Goal: Task Accomplishment & Management: Complete application form

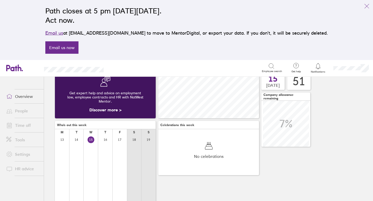
scroll to position [55, 0]
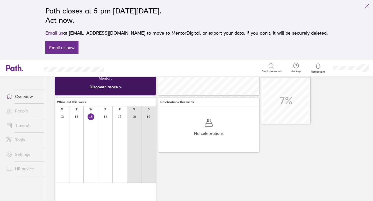
click at [21, 114] on link "People" at bounding box center [23, 111] width 42 height 10
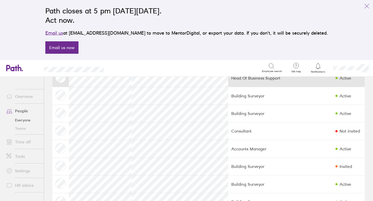
scroll to position [38, 0]
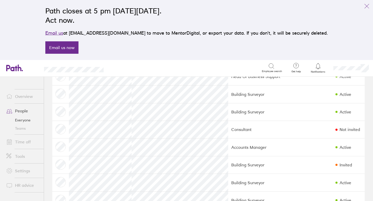
click at [28, 141] on link "Time off" at bounding box center [23, 142] width 42 height 10
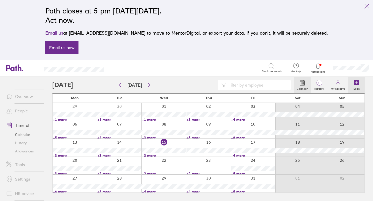
click at [356, 86] on label "Book" at bounding box center [356, 88] width 12 height 5
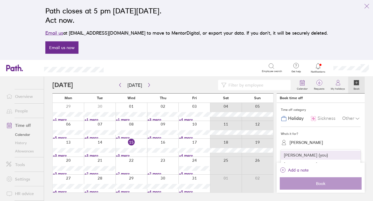
click at [299, 141] on div "Kirsty Martin" at bounding box center [305, 142] width 33 height 5
click at [309, 160] on div "Ryan Cole" at bounding box center [321, 159] width 80 height 9
click at [328, 119] on span "Sickness" at bounding box center [326, 118] width 18 height 5
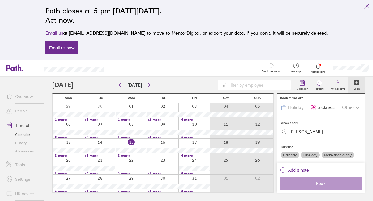
click at [309, 156] on label "One day" at bounding box center [310, 155] width 19 height 7
click at [0, 0] on input "One day" at bounding box center [0, 0] width 0 height 0
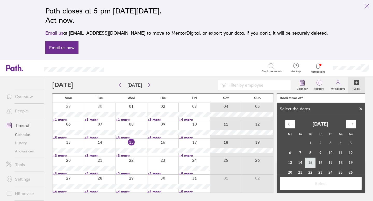
click at [311, 162] on td "15" at bounding box center [310, 163] width 10 height 10
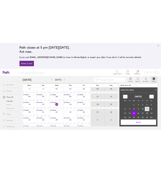
scroll to position [47, 0]
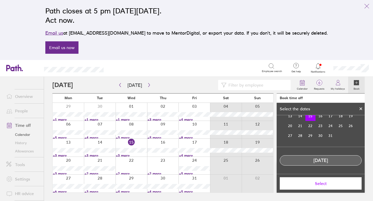
click at [322, 188] on button "Select" at bounding box center [321, 184] width 82 height 12
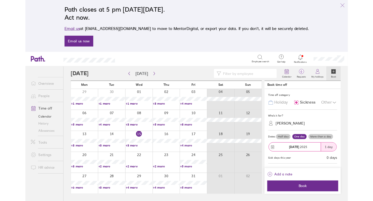
scroll to position [0, 0]
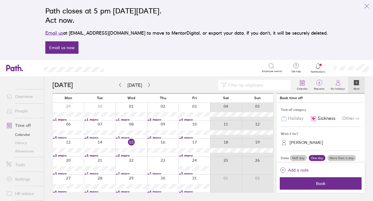
click at [122, 138] on link "+3 more" at bounding box center [131, 138] width 31 height 5
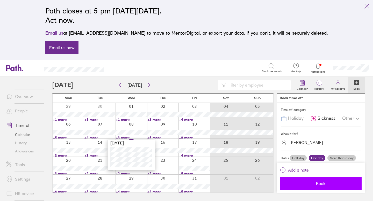
click at [327, 184] on span "Book" at bounding box center [320, 183] width 75 height 5
